Goal: Task Accomplishment & Management: Use online tool/utility

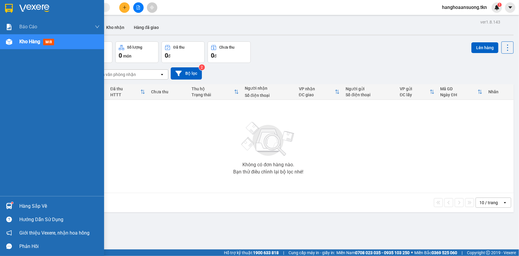
click at [7, 8] on img at bounding box center [9, 8] width 8 height 9
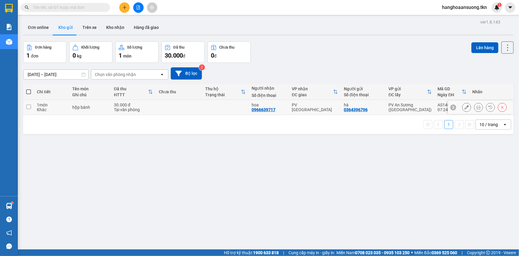
click at [28, 106] on input "checkbox" at bounding box center [28, 106] width 4 height 4
checkbox input "true"
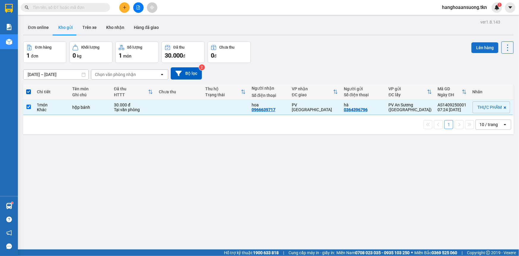
click at [476, 47] on button "Lên hàng" at bounding box center [485, 47] width 27 height 11
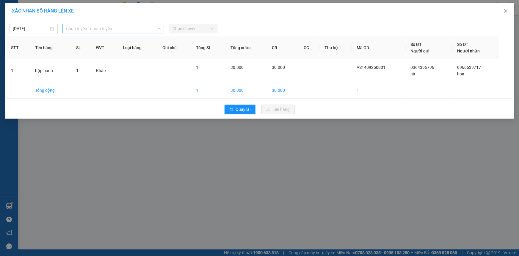
click at [117, 29] on span "Chọn tuyến - nhóm tuyến" at bounding box center [113, 28] width 95 height 9
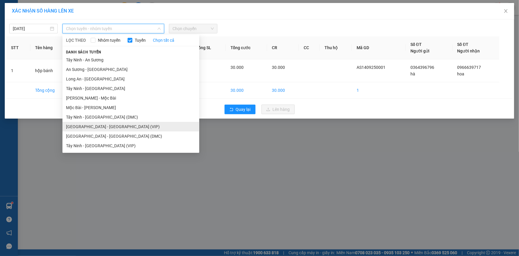
click at [104, 124] on li "[GEOGRAPHIC_DATA] - [GEOGRAPHIC_DATA] (VIP)" at bounding box center [131, 127] width 137 height 10
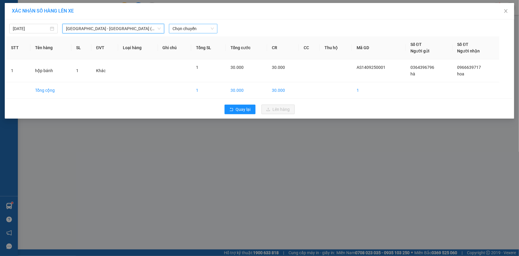
click at [185, 28] on span "Chọn chuyến" at bounding box center [193, 28] width 41 height 9
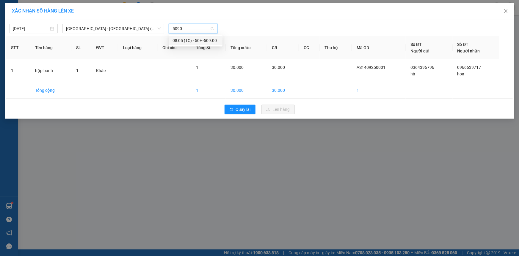
type input "50900"
click at [191, 38] on div "08:05 (TC) - 50H-509.00" at bounding box center [196, 40] width 46 height 7
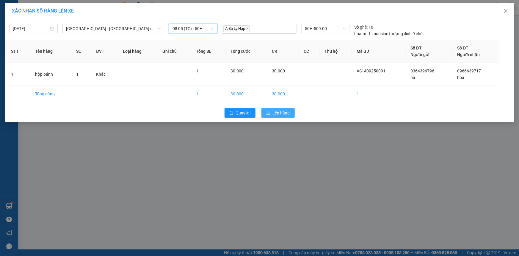
click at [279, 111] on span "Lên hàng" at bounding box center [281, 113] width 17 height 7
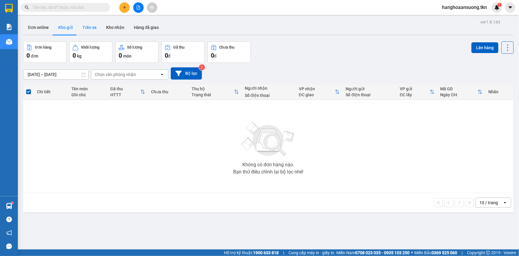
click at [91, 27] on button "Trên xe" at bounding box center [90, 27] width 24 height 14
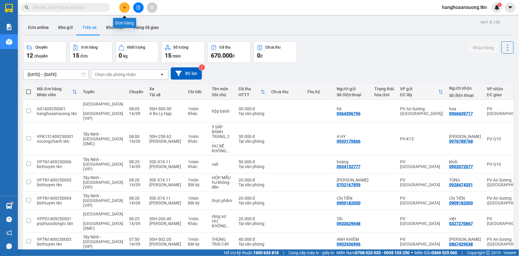
click at [124, 7] on icon "plus" at bounding box center [124, 7] width 3 height 0
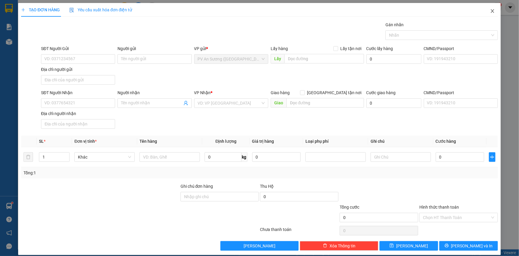
click at [491, 13] on icon "close" at bounding box center [493, 11] width 5 height 5
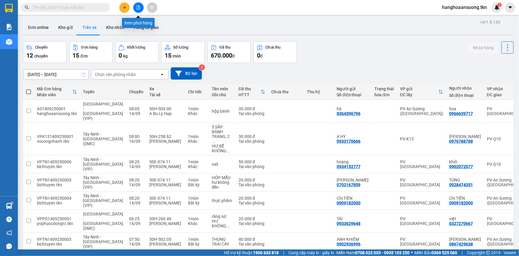
click at [137, 8] on icon "file-add" at bounding box center [138, 7] width 3 height 4
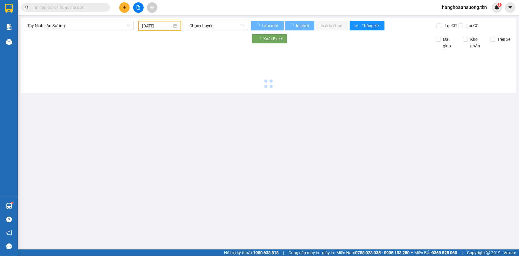
type input "[DATE]"
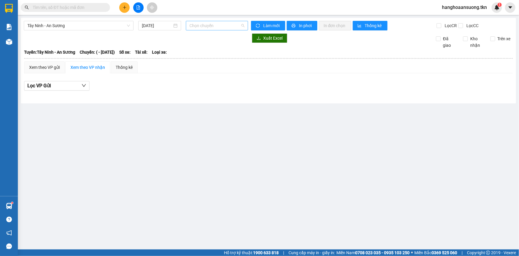
click at [215, 25] on span "Chọn chuyến" at bounding box center [217, 25] width 55 height 9
click at [216, 26] on span "Chọn chuyến" at bounding box center [217, 25] width 55 height 9
type input "26522"
click at [128, 25] on span "Tây Ninh - An Sương" at bounding box center [78, 25] width 103 height 9
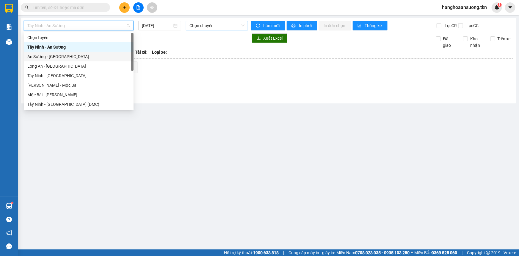
click at [50, 53] on div "An Sương - [GEOGRAPHIC_DATA]" at bounding box center [78, 56] width 103 height 7
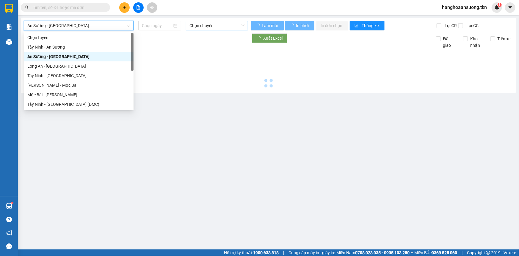
type input "[DATE]"
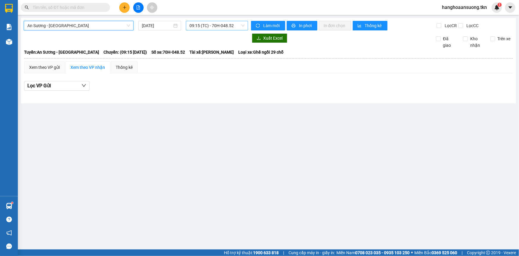
click at [244, 24] on span "09:15 (TC) - 70H-048.52" at bounding box center [217, 25] width 55 height 9
type input "26522"
click at [128, 25] on span "An Sương - [GEOGRAPHIC_DATA]" at bounding box center [78, 25] width 103 height 9
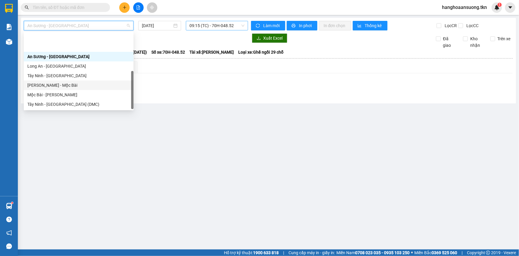
scroll to position [28, 0]
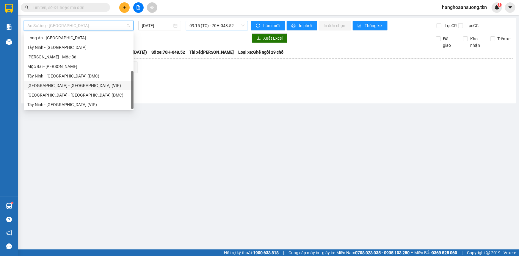
click at [54, 85] on div "[GEOGRAPHIC_DATA] - [GEOGRAPHIC_DATA] (VIP)" at bounding box center [78, 85] width 103 height 7
type input "[DATE]"
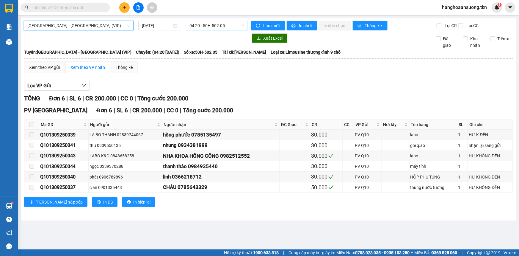
click at [238, 26] on span "04:20 - 50H-502.05" at bounding box center [217, 25] width 55 height 9
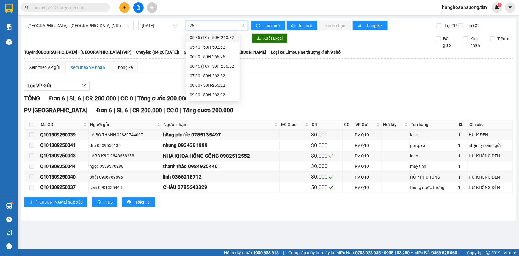
type input "265"
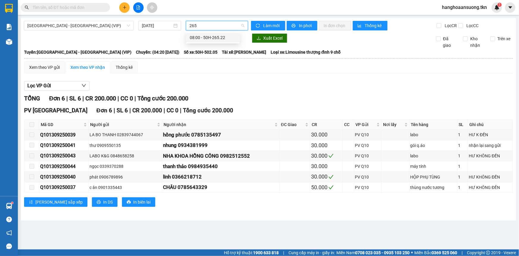
click at [227, 36] on div "08:00 - 50H-265.22" at bounding box center [213, 37] width 46 height 7
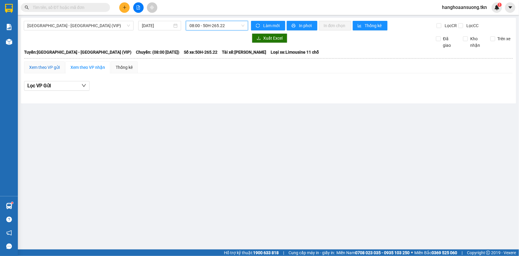
click at [55, 66] on div "Xem theo VP gửi" at bounding box center [44, 67] width 31 height 7
click at [47, 66] on div "Xem theo VP gửi" at bounding box center [44, 67] width 31 height 7
click at [50, 69] on div "Xem theo VP gửi" at bounding box center [44, 67] width 31 height 7
click at [78, 69] on div "Xem theo VP nhận" at bounding box center [88, 67] width 35 height 7
click at [53, 66] on div "Xem theo VP gửi" at bounding box center [44, 67] width 31 height 7
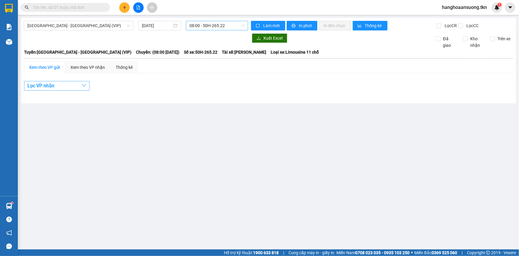
click at [69, 85] on button "Lọc VP nhận" at bounding box center [56, 86] width 65 height 10
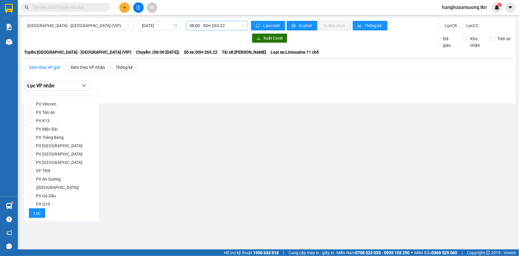
click at [143, 88] on div "Lọc VP nhận" at bounding box center [268, 86] width 489 height 10
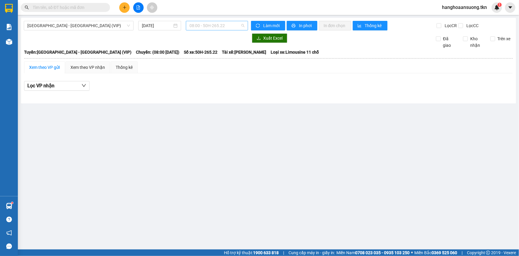
click at [234, 26] on span "08:00 - 50H-265.22" at bounding box center [217, 25] width 55 height 9
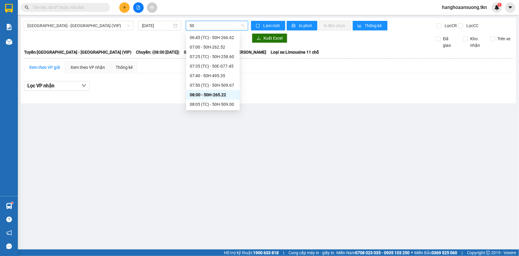
type input "509"
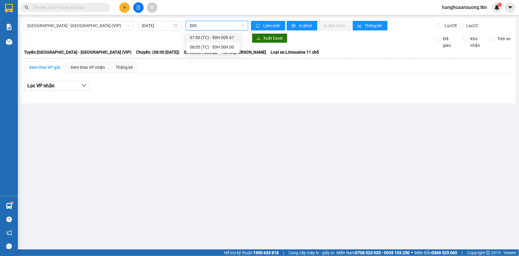
scroll to position [0, 0]
click at [223, 47] on div "08:05 (TC) - 50H-509.00" at bounding box center [213, 47] width 46 height 7
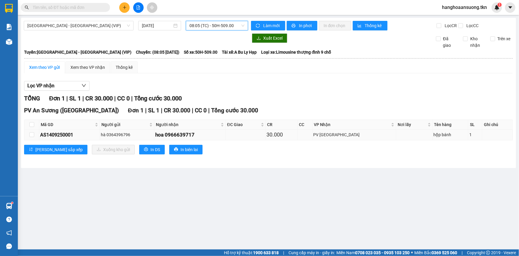
click at [35, 134] on td at bounding box center [31, 135] width 15 height 10
click at [32, 134] on input "checkbox" at bounding box center [31, 134] width 5 height 5
checkbox input "true"
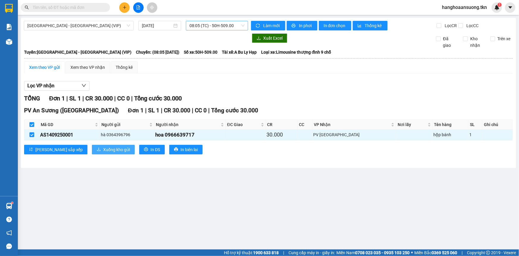
click at [97, 148] on icon "download" at bounding box center [99, 149] width 4 height 4
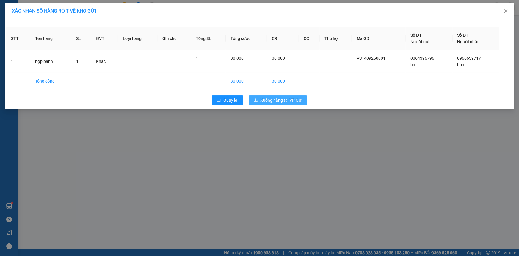
click at [270, 99] on span "Xuống hàng tại VP Gửi" at bounding box center [281, 100] width 42 height 7
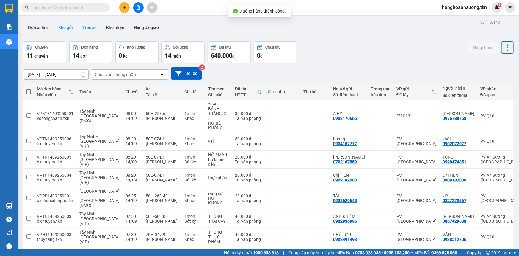
click at [69, 26] on button "Kho gửi" at bounding box center [66, 27] width 24 height 14
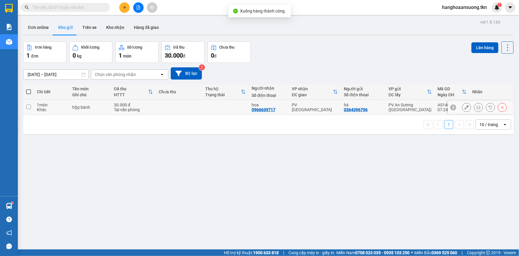
click at [171, 104] on td at bounding box center [179, 107] width 46 height 15
checkbox input "true"
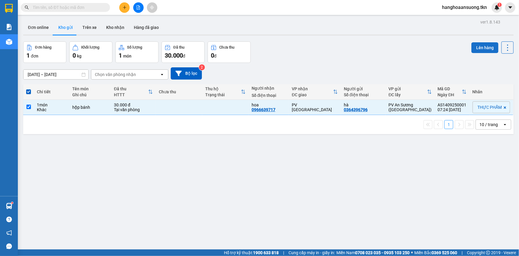
click at [480, 48] on button "Lên hàng" at bounding box center [485, 47] width 27 height 11
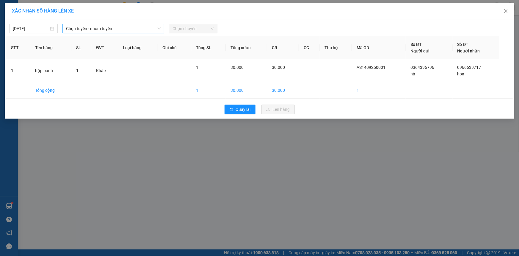
click at [110, 25] on span "Chọn tuyến - nhóm tuyến" at bounding box center [113, 28] width 95 height 9
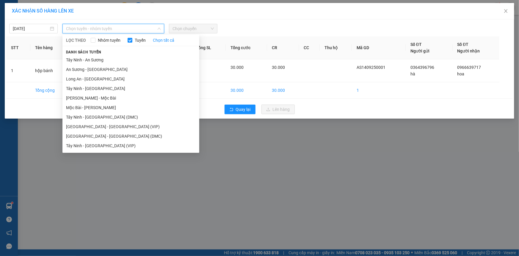
click at [101, 124] on li "[GEOGRAPHIC_DATA] - [GEOGRAPHIC_DATA] (VIP)" at bounding box center [131, 127] width 137 height 10
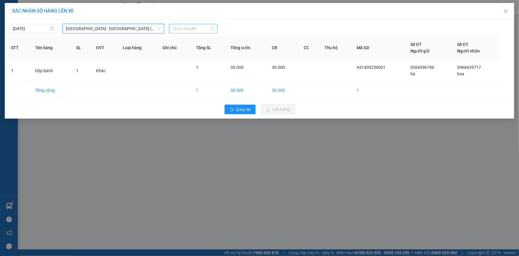
click at [188, 29] on span "Chọn chuyến" at bounding box center [193, 28] width 41 height 9
type input "26522"
click at [186, 40] on div "08:00 - 50H-265.22" at bounding box center [196, 40] width 46 height 7
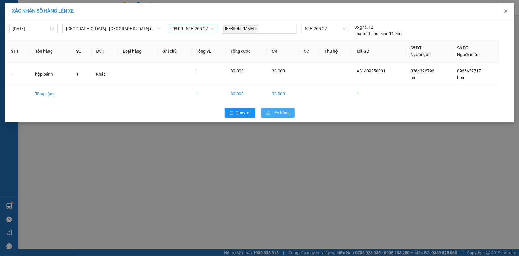
click at [278, 113] on span "Lên hàng" at bounding box center [281, 113] width 17 height 7
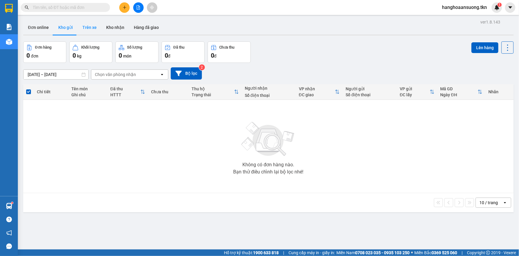
click at [94, 29] on button "Trên xe" at bounding box center [90, 27] width 24 height 14
